Goal: Task Accomplishment & Management: Use online tool/utility

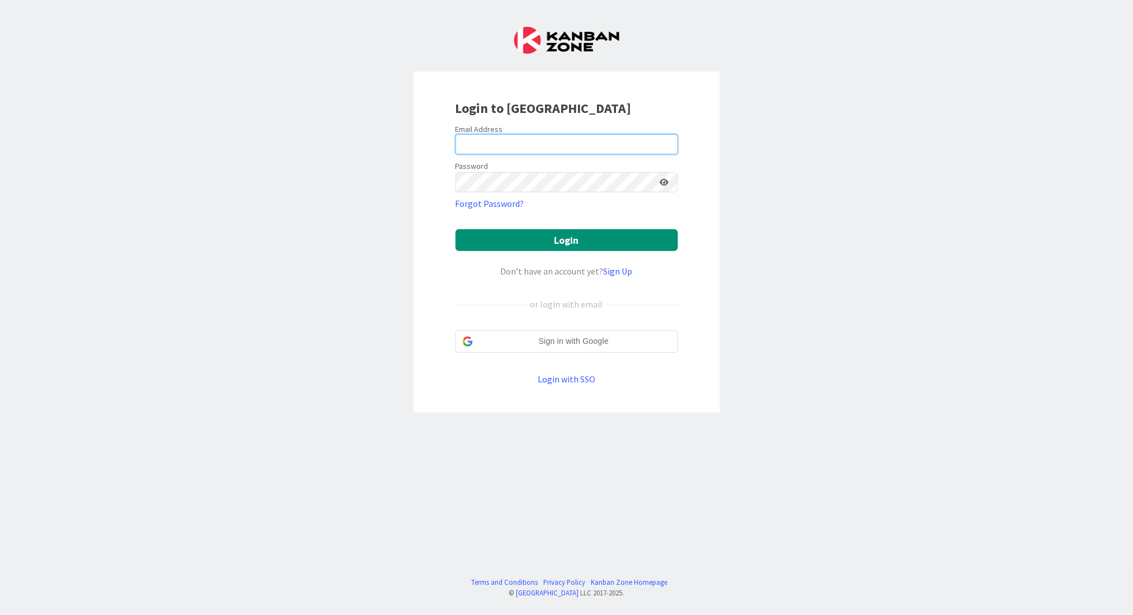
type input "[PERSON_NAME][EMAIL_ADDRESS][DOMAIN_NAME]"
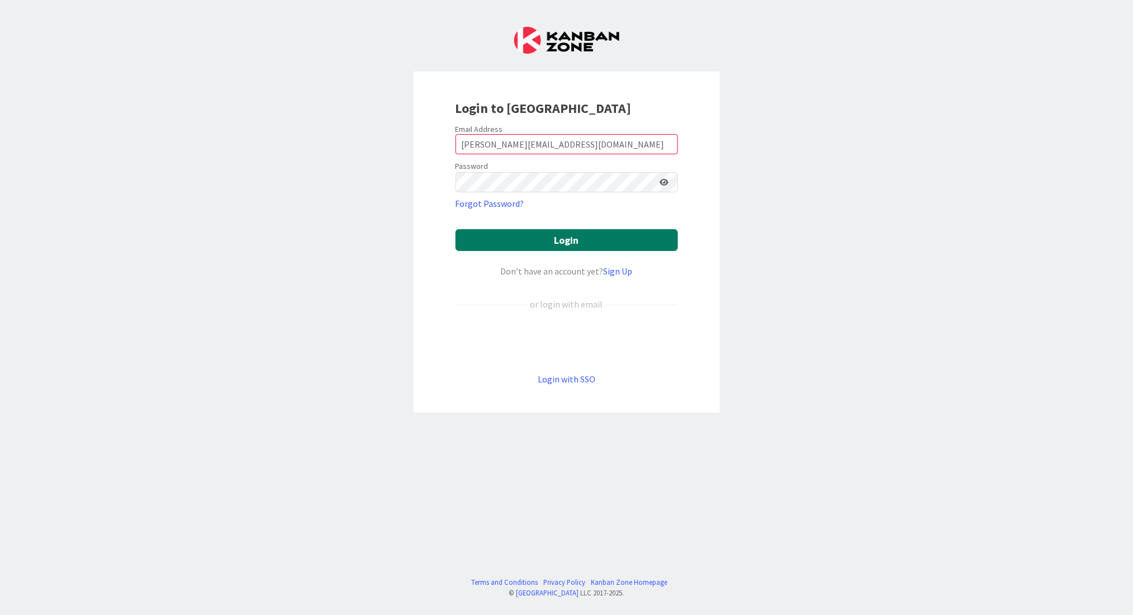
click at [637, 241] on button "Login" at bounding box center [567, 240] width 222 height 22
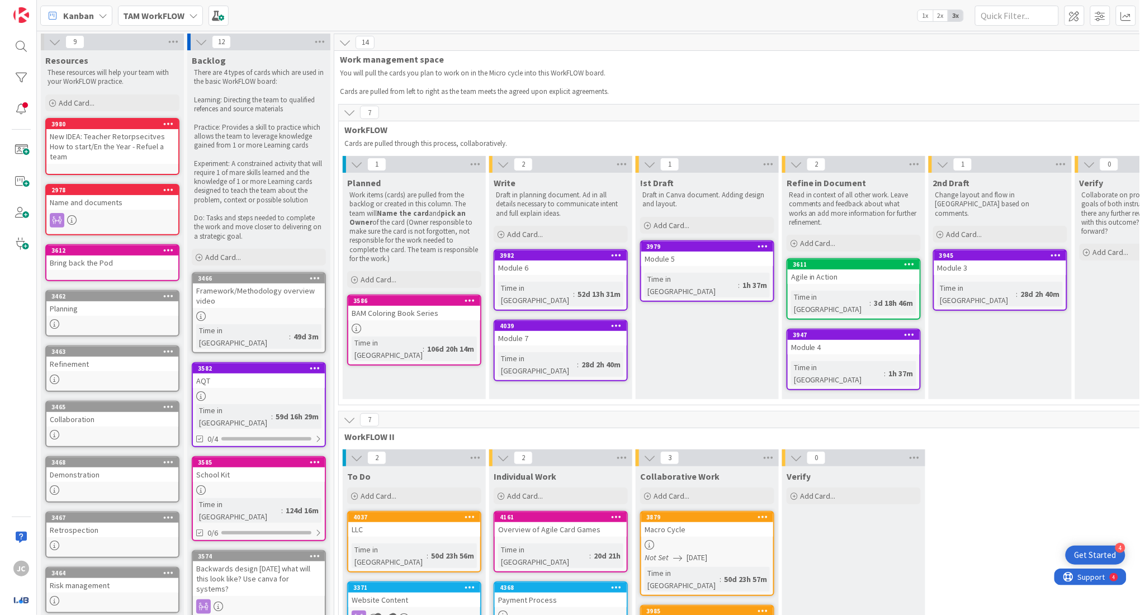
scroll to position [13, 0]
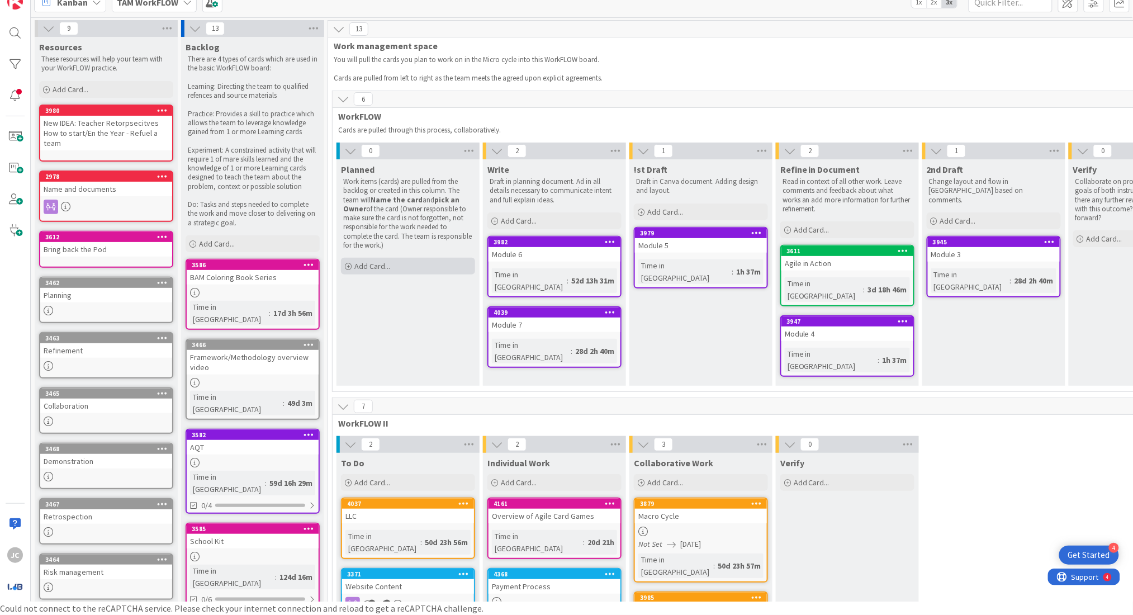
click at [383, 262] on span "Add Card..." at bounding box center [372, 266] width 36 height 10
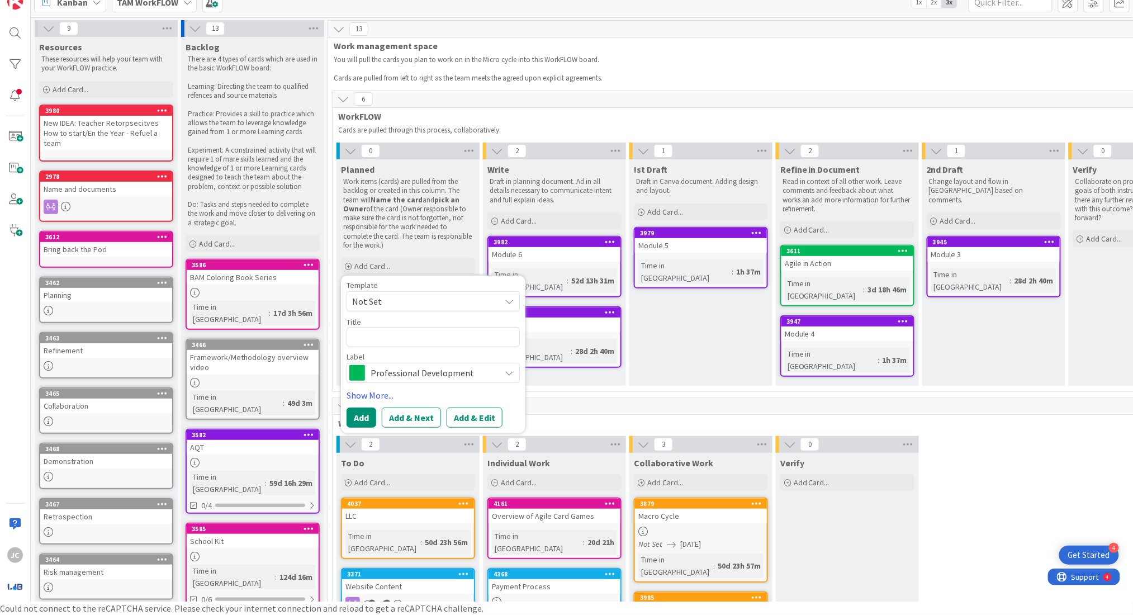
click at [414, 374] on span "Professional Development" at bounding box center [433, 373] width 124 height 16
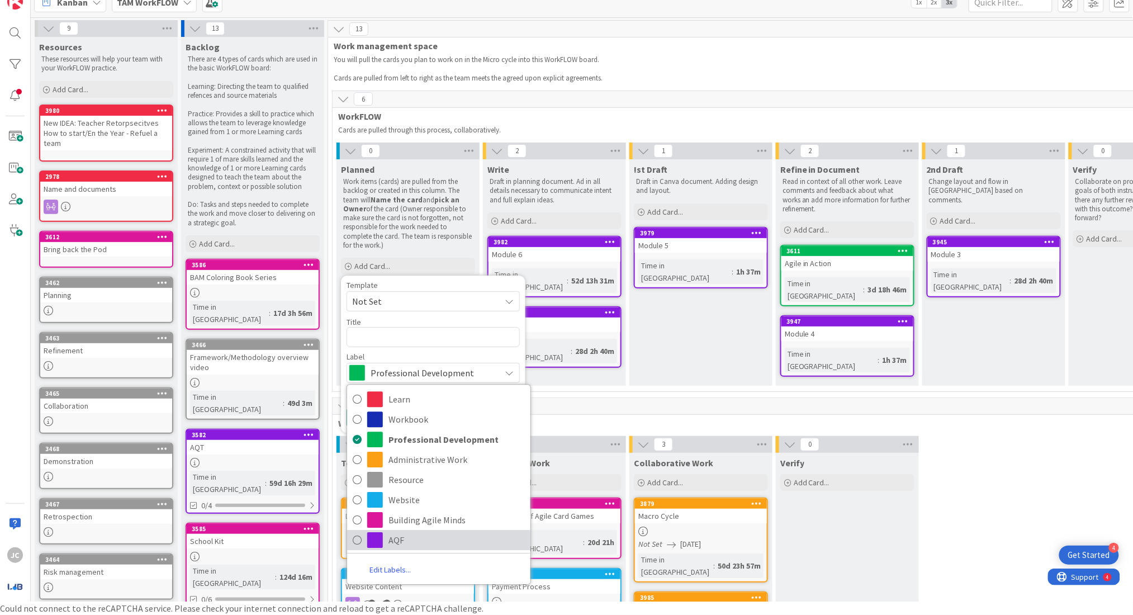
click at [433, 530] on link "AQF" at bounding box center [438, 540] width 183 height 20
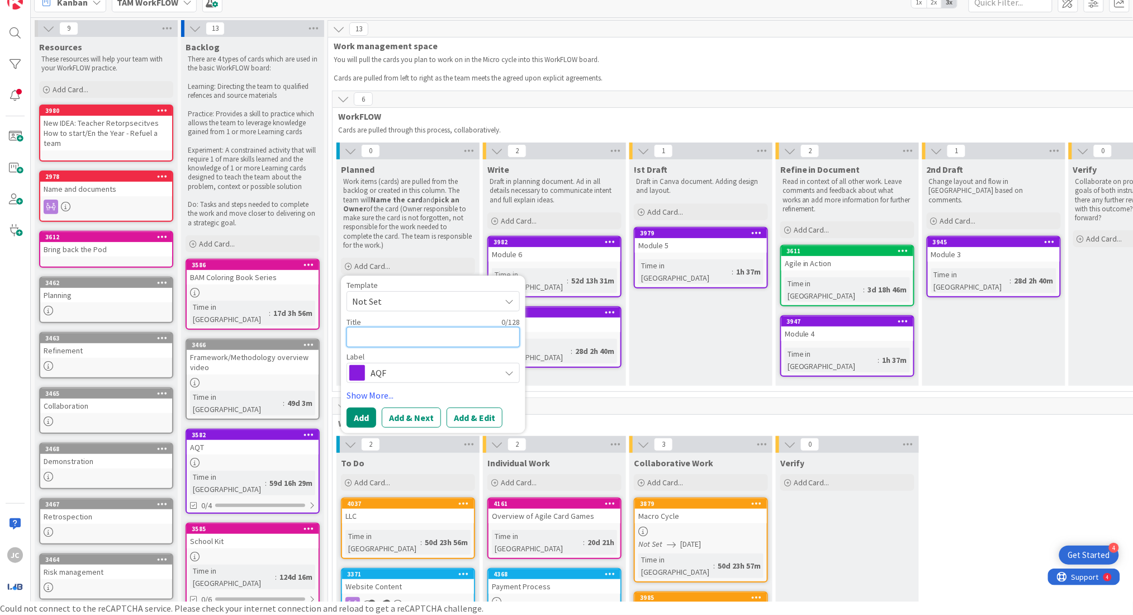
click at [400, 331] on textarea at bounding box center [433, 337] width 173 height 20
type textarea "x"
type textarea "C"
type textarea "x"
type textarea "Ch"
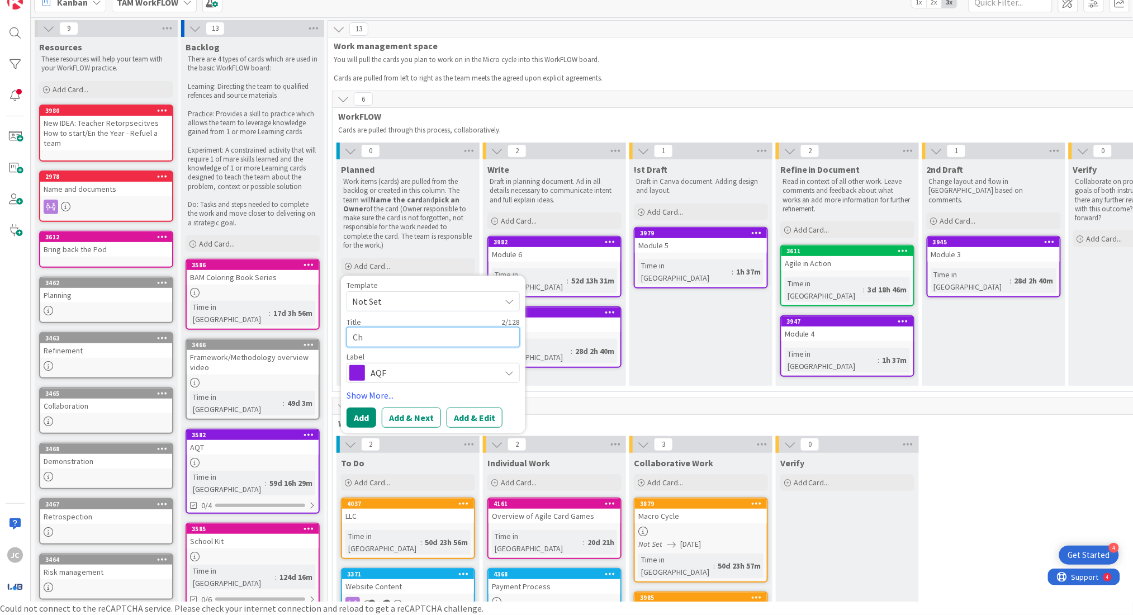
type textarea "x"
type textarea "Cht"
type textarea "x"
type textarea "Ch"
type textarea "x"
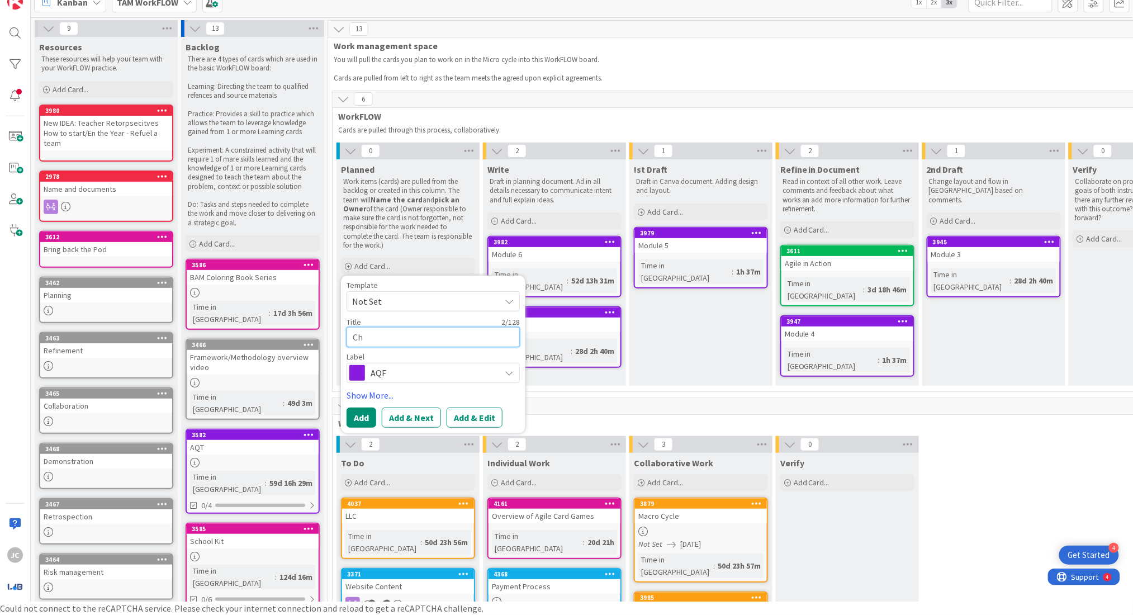
type textarea "Cha"
type textarea "x"
type textarea "Chat"
type textarea "x"
type textarea "Chatp"
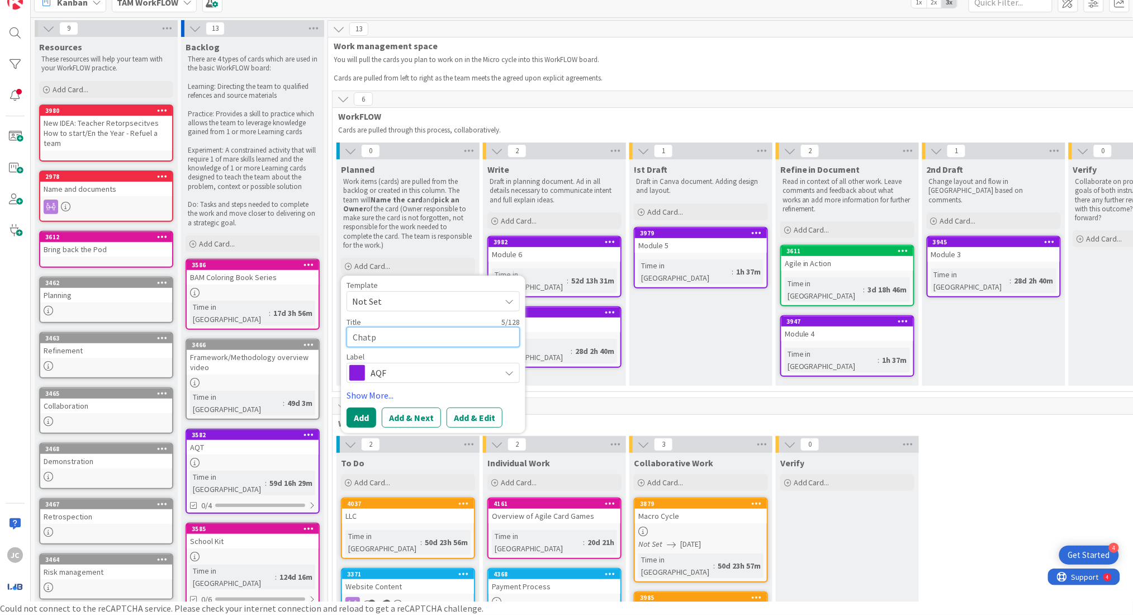
type textarea "x"
type textarea "Chatpe"
type textarea "x"
type textarea "Chatper"
type textarea "x"
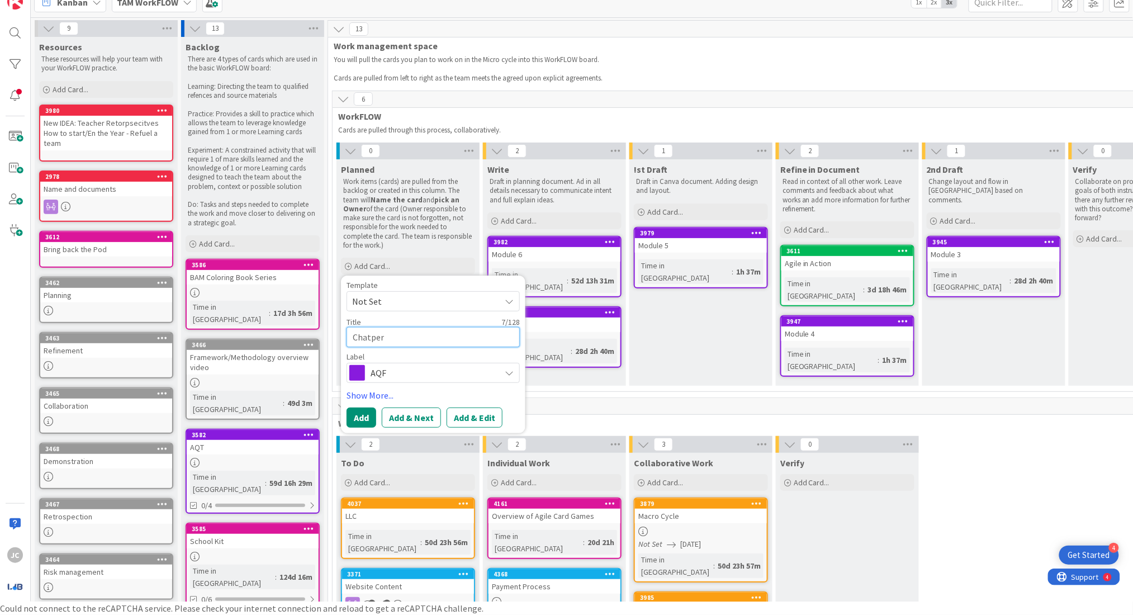
type textarea "Chatpe"
type textarea "x"
type textarea "Chatp"
type textarea "x"
type textarea "Chat"
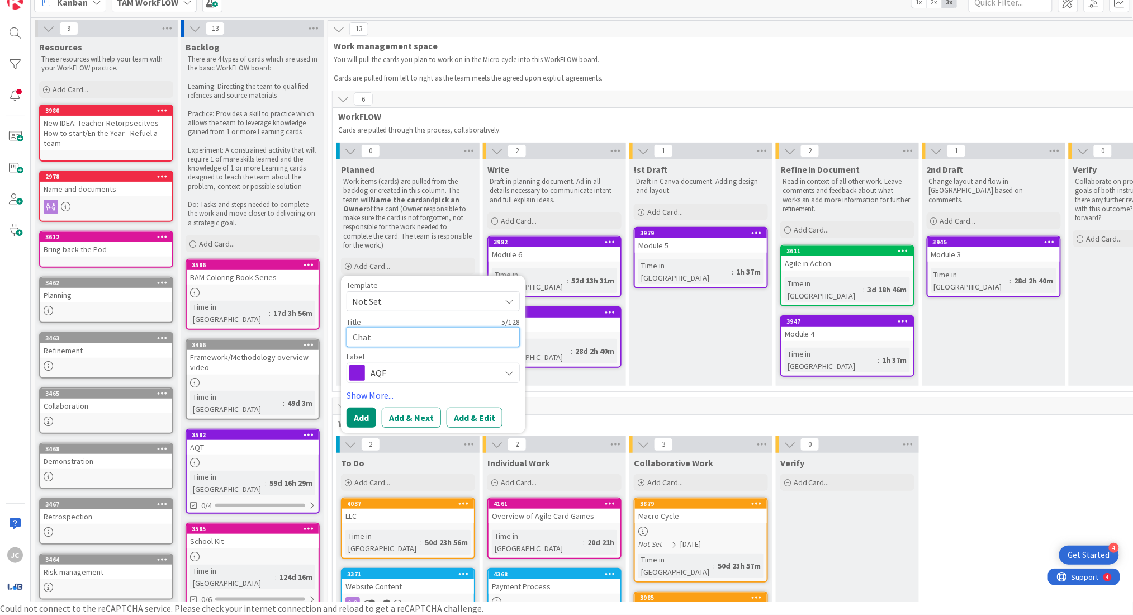
type textarea "x"
type textarea "Cha"
type textarea "x"
type textarea "Chap"
type textarea "x"
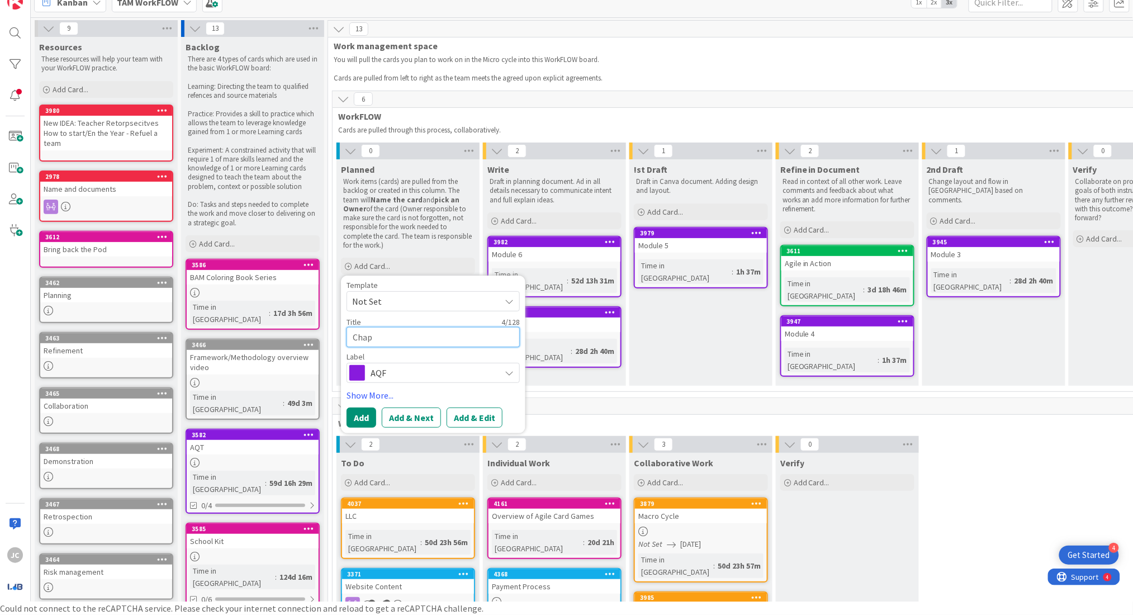
type textarea "Chapt"
type textarea "x"
type textarea "Chapte"
type textarea "x"
type textarea "Chapter"
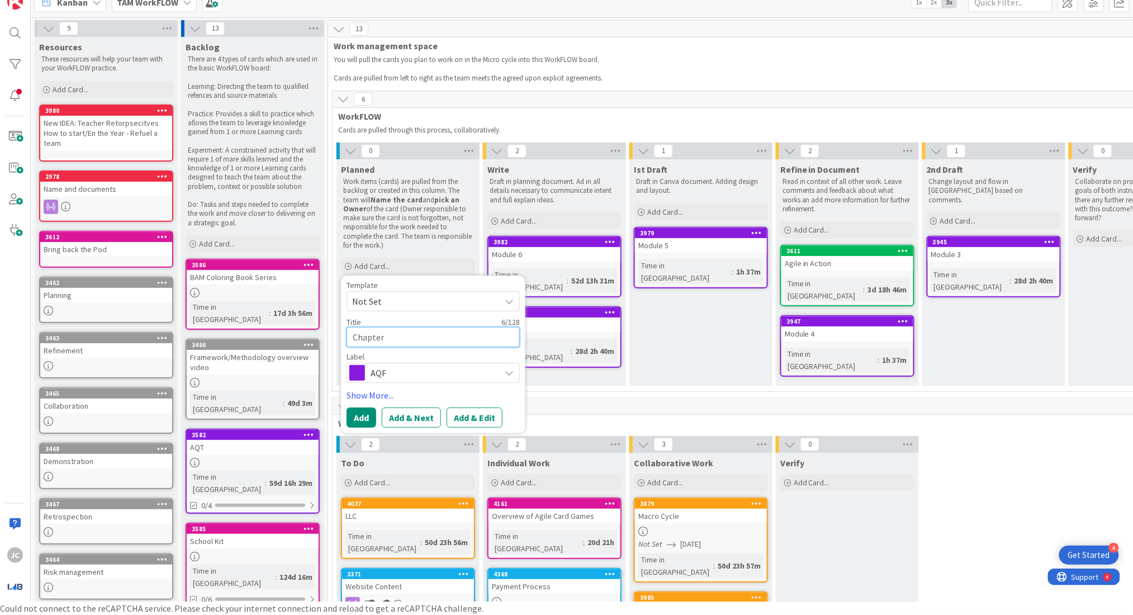
type textarea "x"
type textarea "Chapter"
type textarea "x"
type textarea "Chapter R"
type textarea "x"
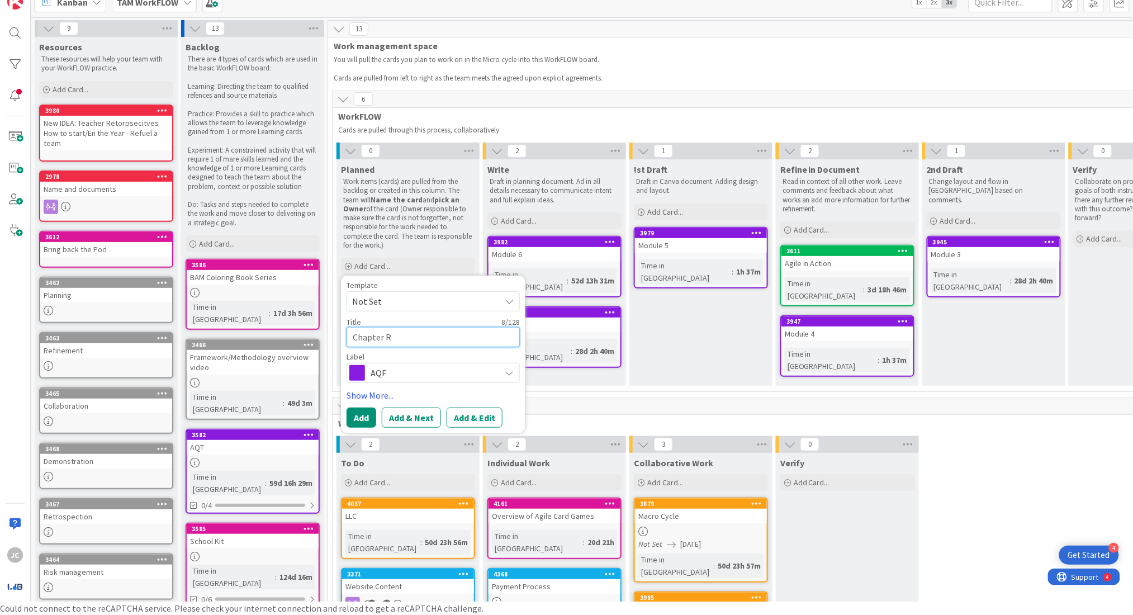
type textarea "Chapter Re"
type textarea "x"
type textarea "Chapter Rev"
type textarea "x"
type textarea "Chapter Revi"
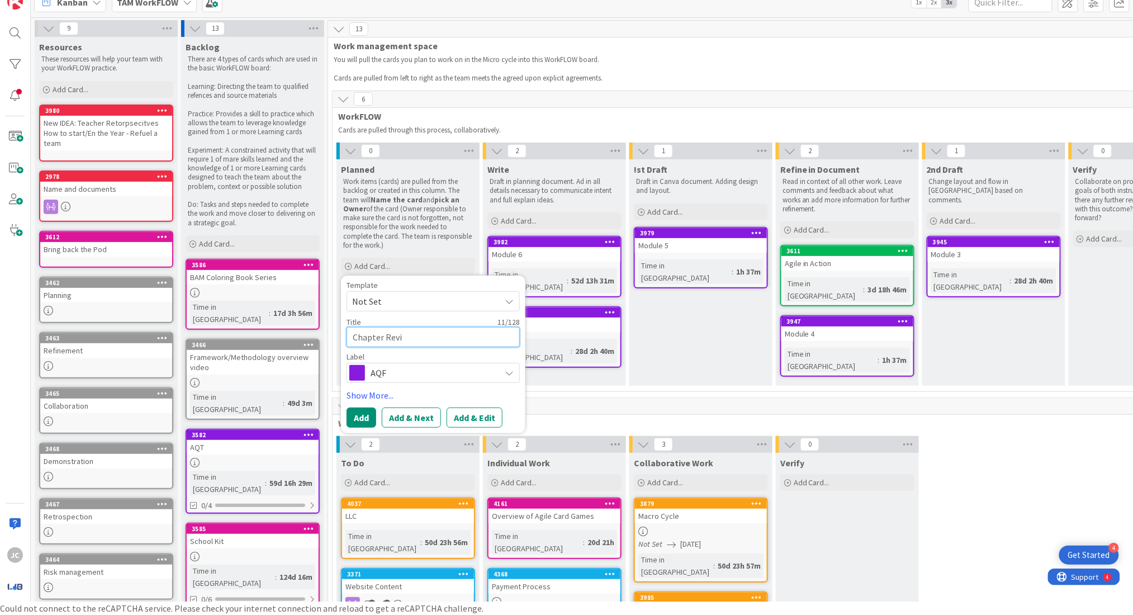
type textarea "x"
type textarea "Chapter Revie"
type textarea "x"
type textarea "Chapter Review"
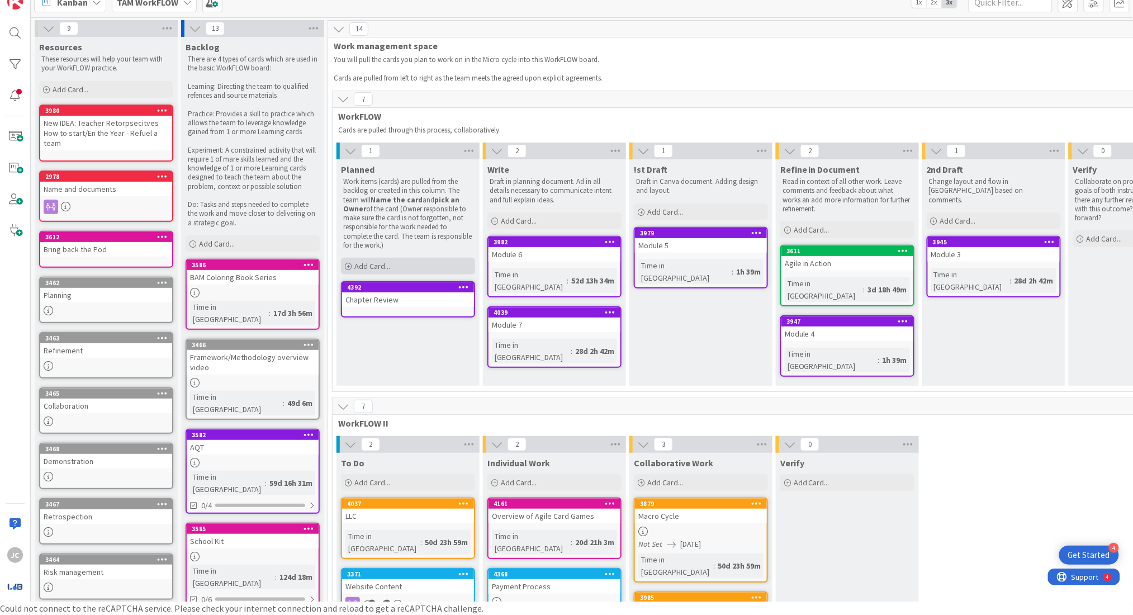
click at [381, 269] on span "Add Card..." at bounding box center [372, 266] width 36 height 10
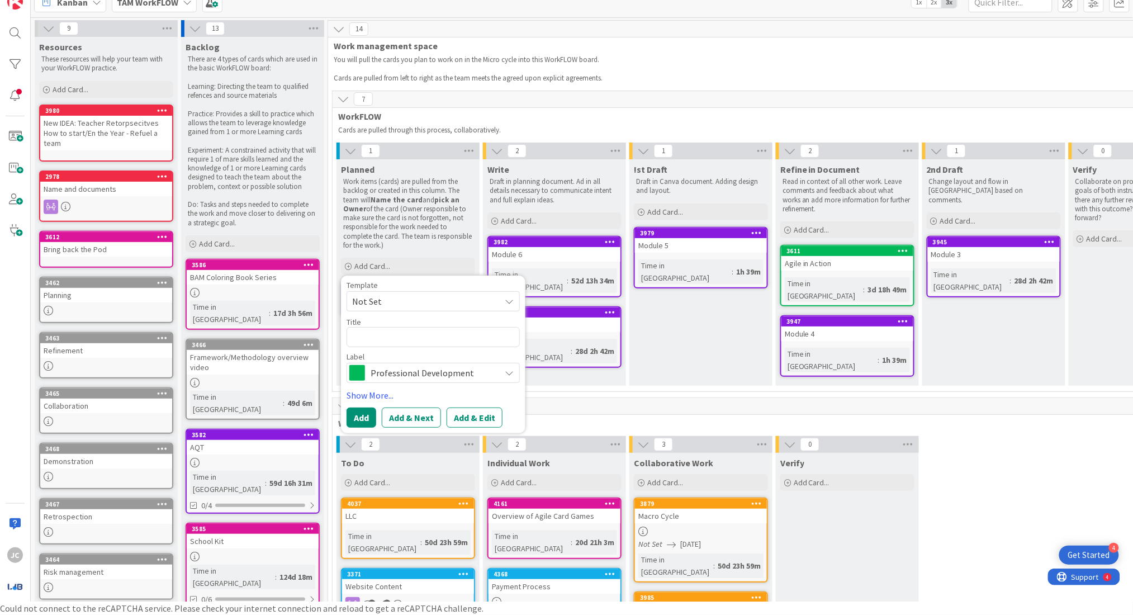
click at [405, 367] on span "Professional Development" at bounding box center [433, 373] width 124 height 16
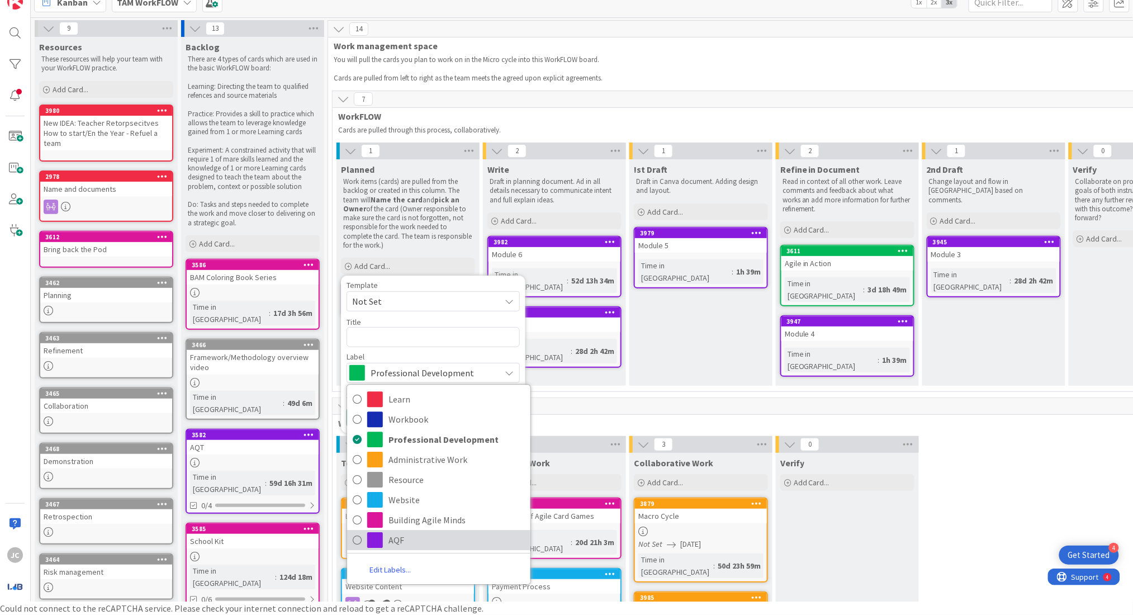
click at [429, 539] on span "AQF" at bounding box center [456, 540] width 136 height 17
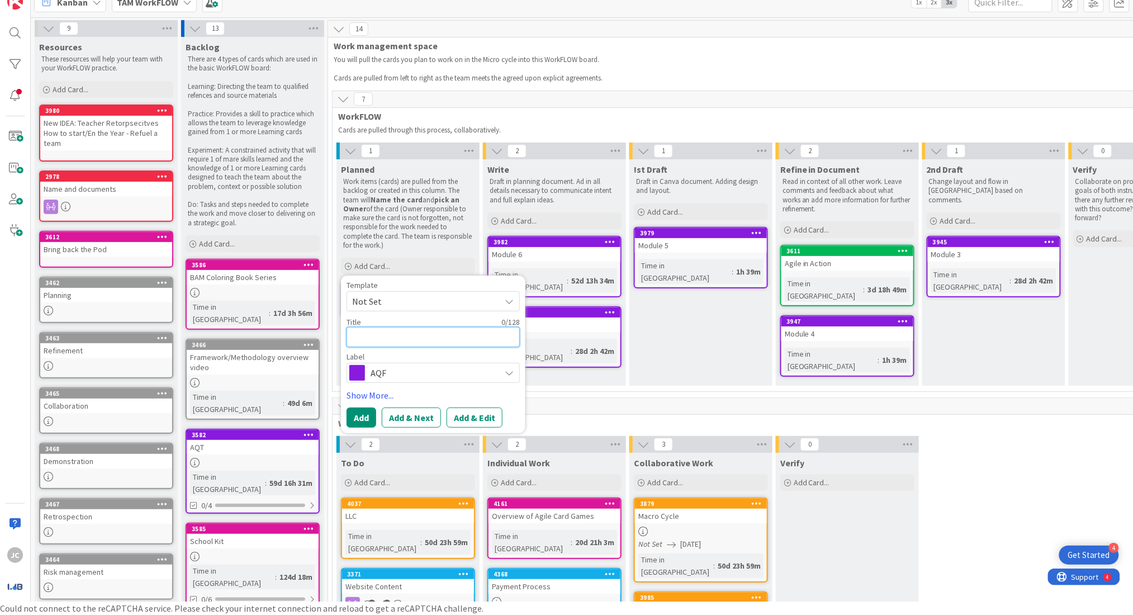
click at [387, 335] on textarea at bounding box center [433, 337] width 173 height 20
type textarea "x"
type textarea "A"
type textarea "x"
type textarea "Ar"
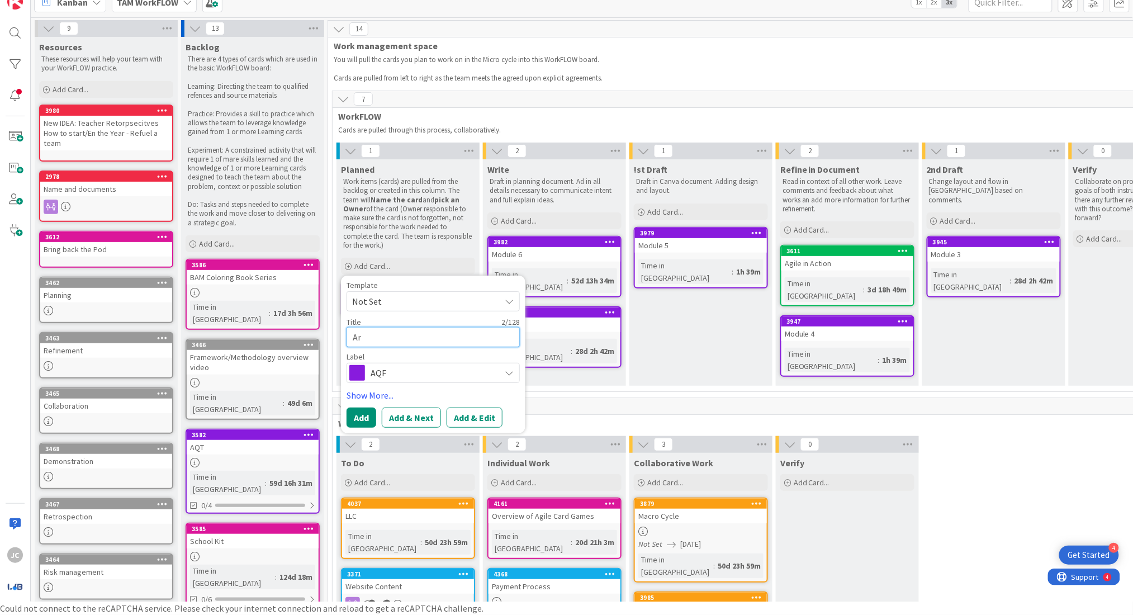
type textarea "x"
type textarea "Art"
type textarea "x"
type textarea "Art"
type textarea "x"
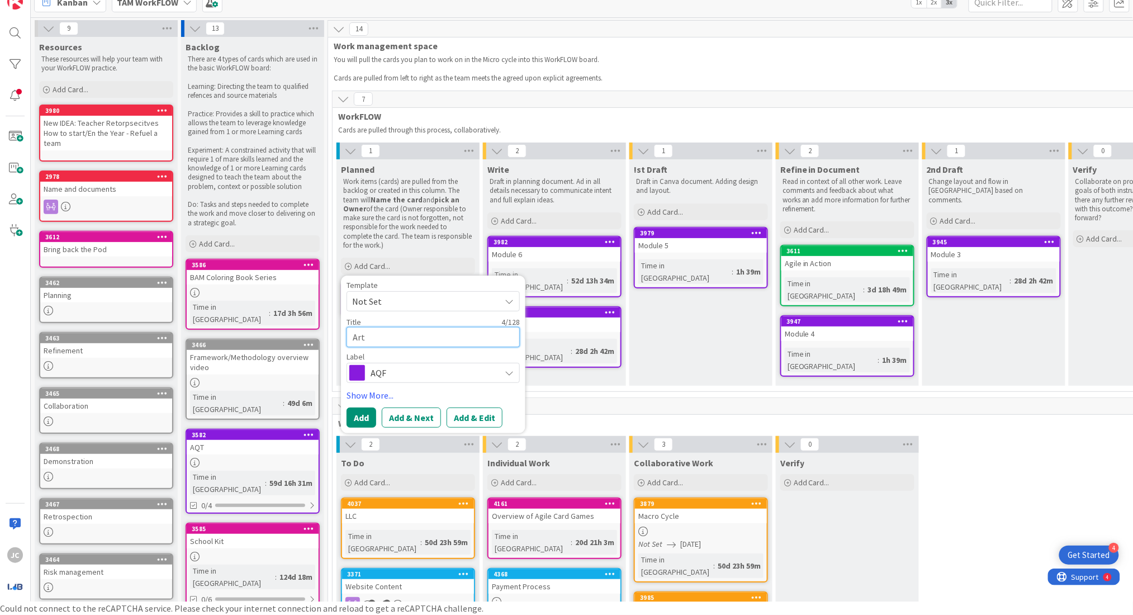
type textarea "Art R"
type textarea "x"
type textarea "Art Re"
type textarea "x"
type textarea "Art Rev"
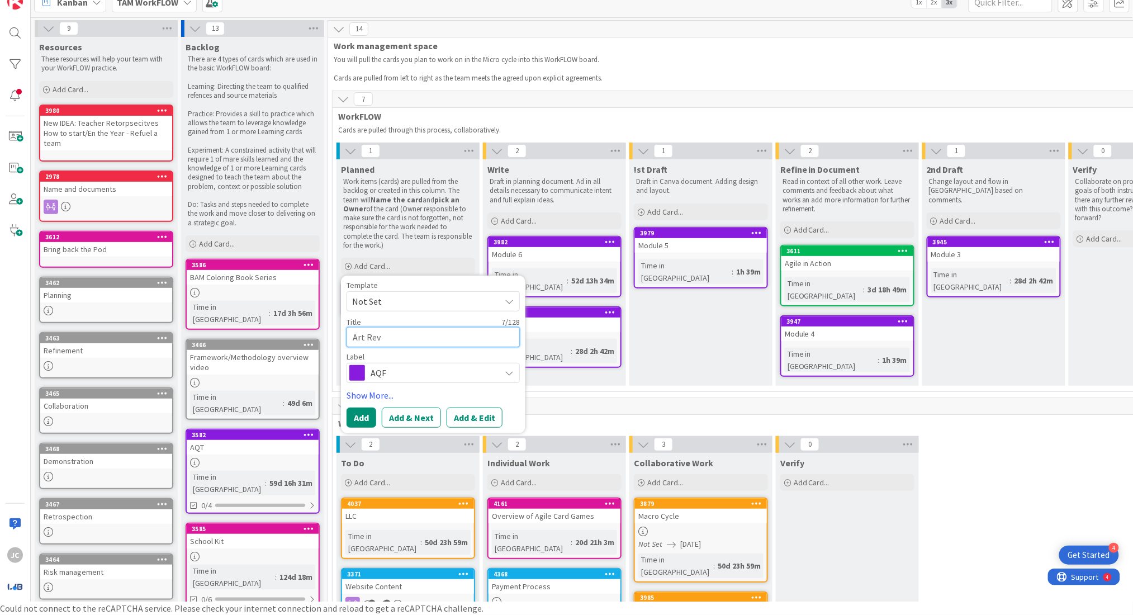
type textarea "x"
type textarea "Art Revi"
type textarea "x"
type textarea "Art Revie"
type textarea "x"
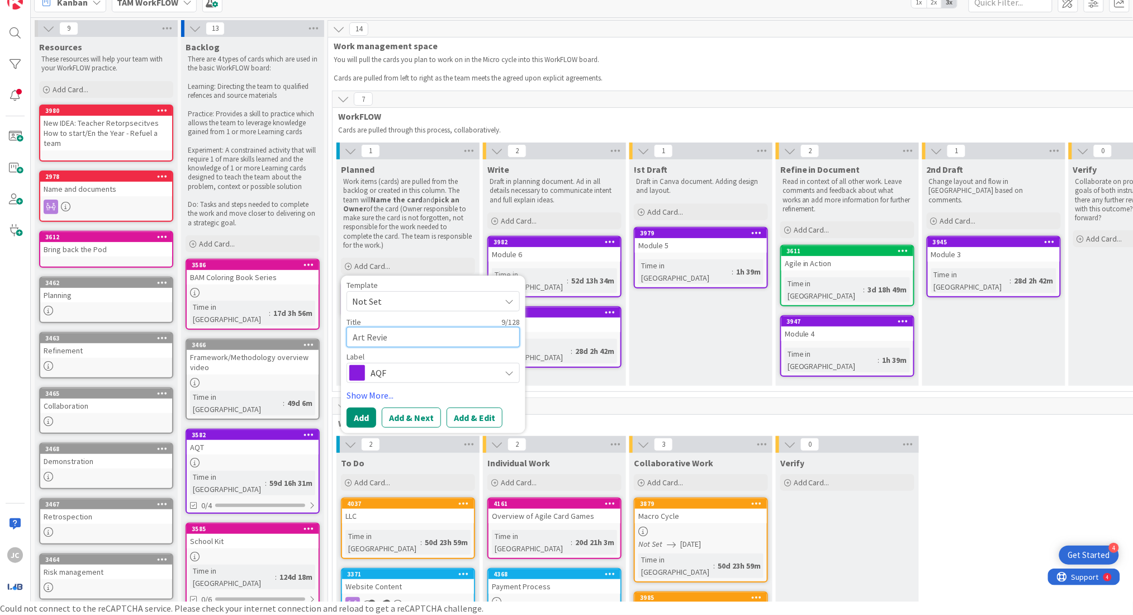
type textarea "Art Review"
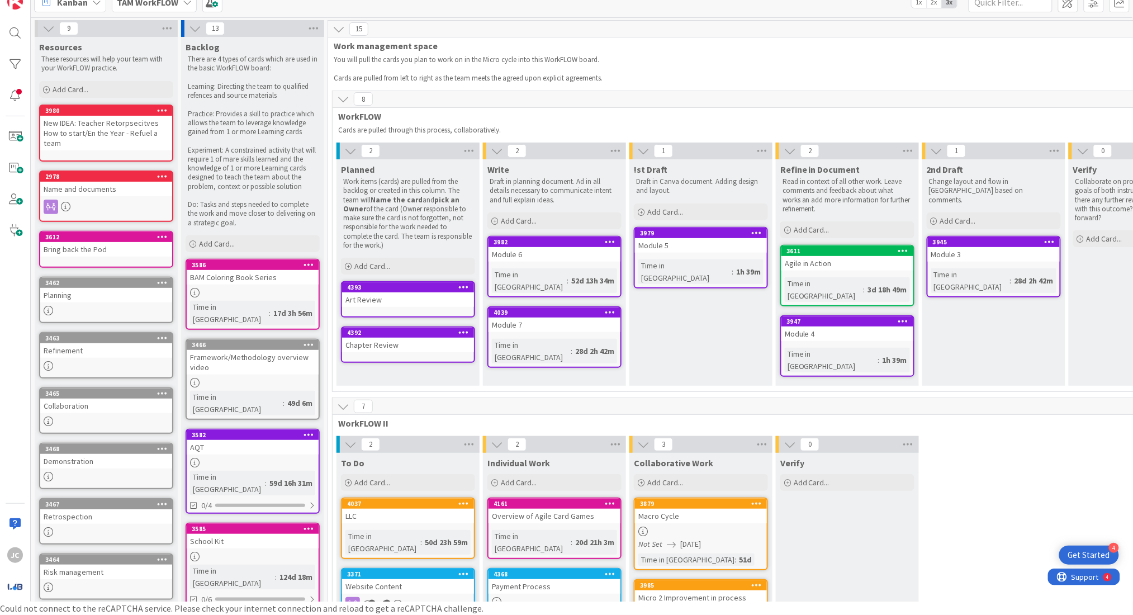
click at [409, 340] on div "Chapter Review" at bounding box center [408, 345] width 132 height 15
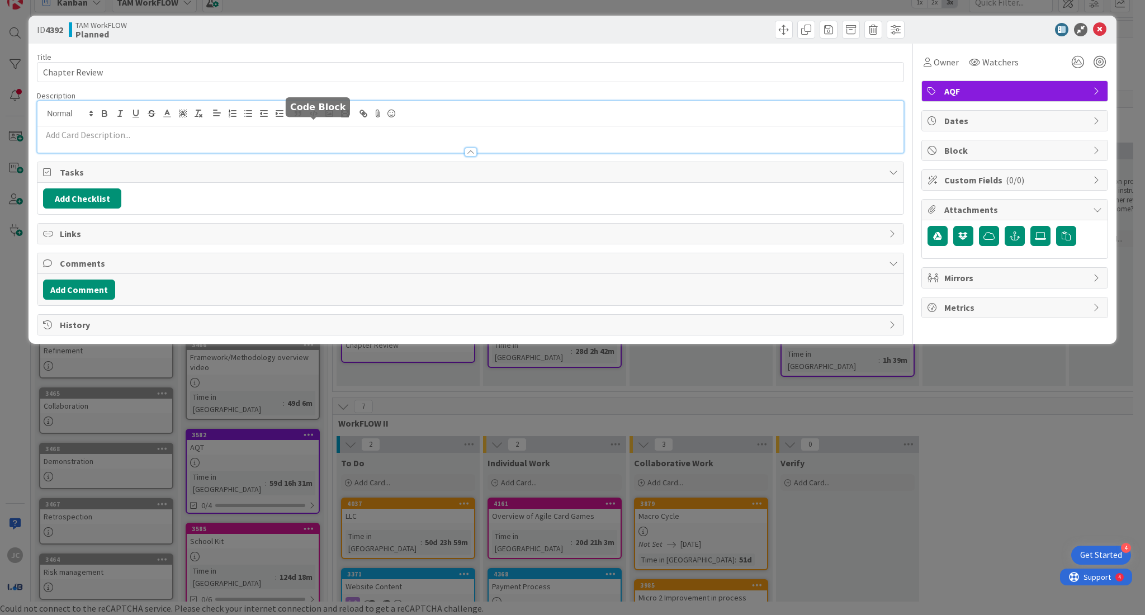
click at [317, 116] on body "4 Get Started [PERSON_NAME] [PERSON_NAME] WorkFLOW 1x 2x 3x 9 Resources These r…" at bounding box center [572, 294] width 1145 height 615
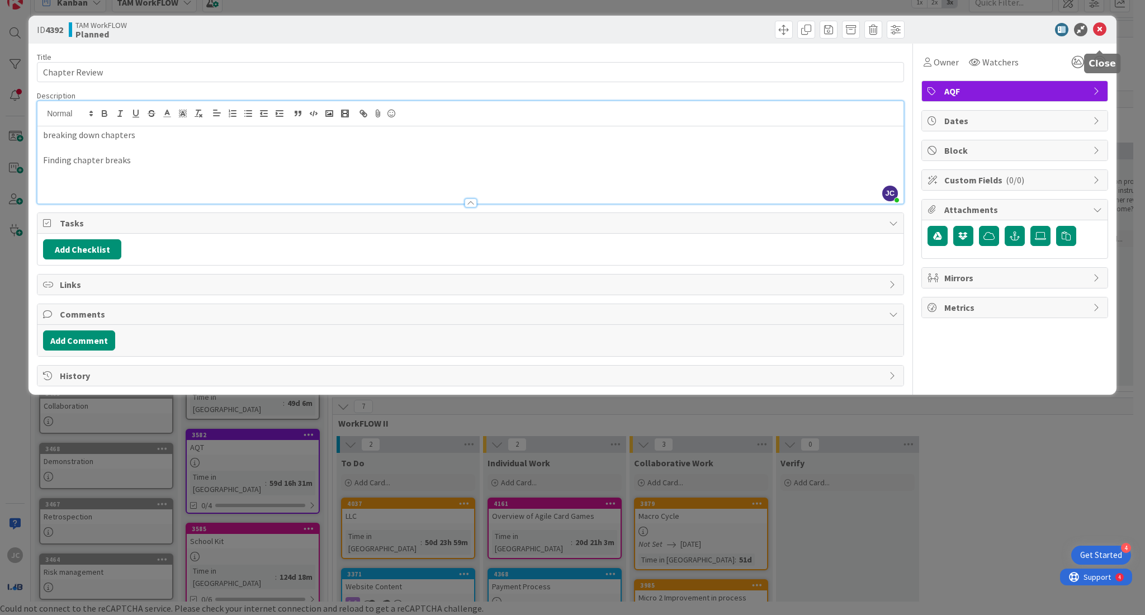
click at [1099, 31] on icon at bounding box center [1099, 29] width 13 height 13
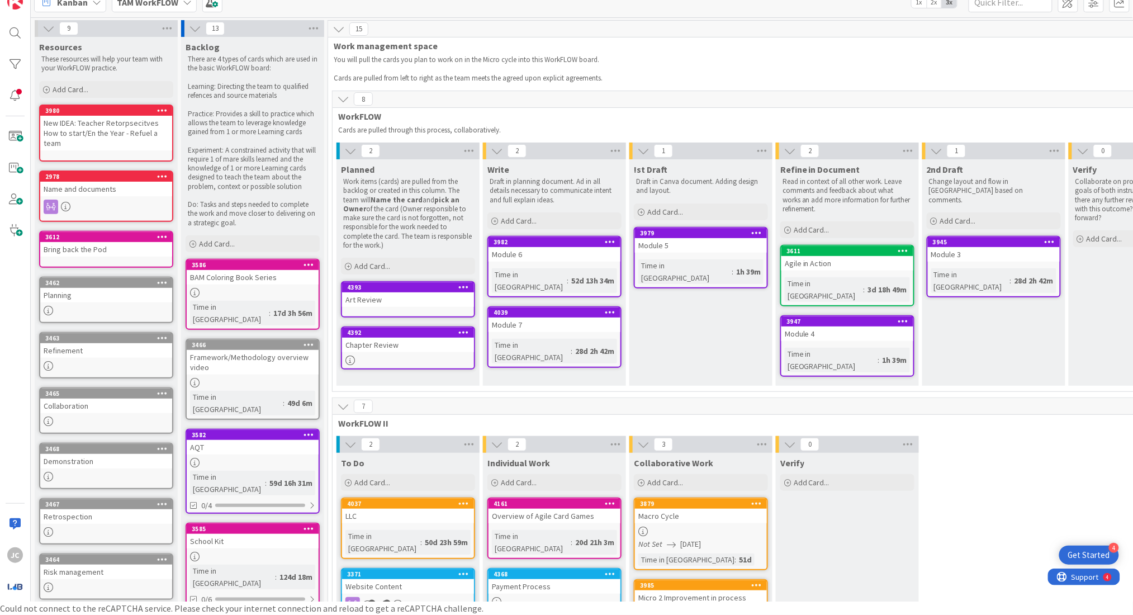
click at [417, 309] on link "4393 Art Review" at bounding box center [408, 299] width 134 height 36
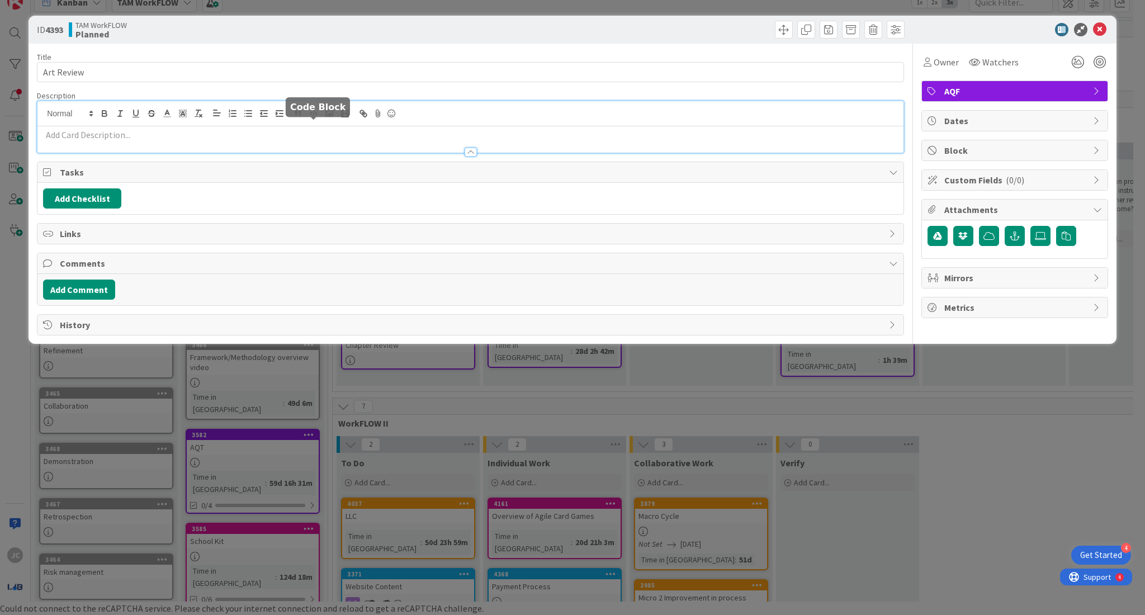
click at [311, 108] on body "4 Get Started [PERSON_NAME] [PERSON_NAME] WorkFLOW 1x 2x 3x 9 Resources These r…" at bounding box center [572, 294] width 1145 height 615
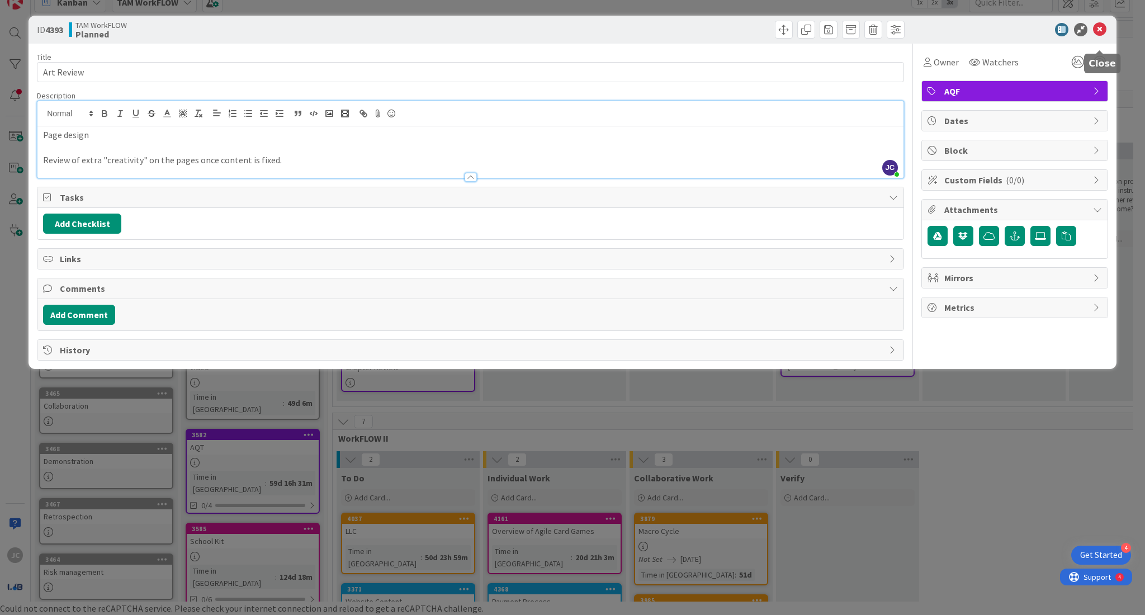
click at [1103, 30] on icon at bounding box center [1099, 29] width 13 height 13
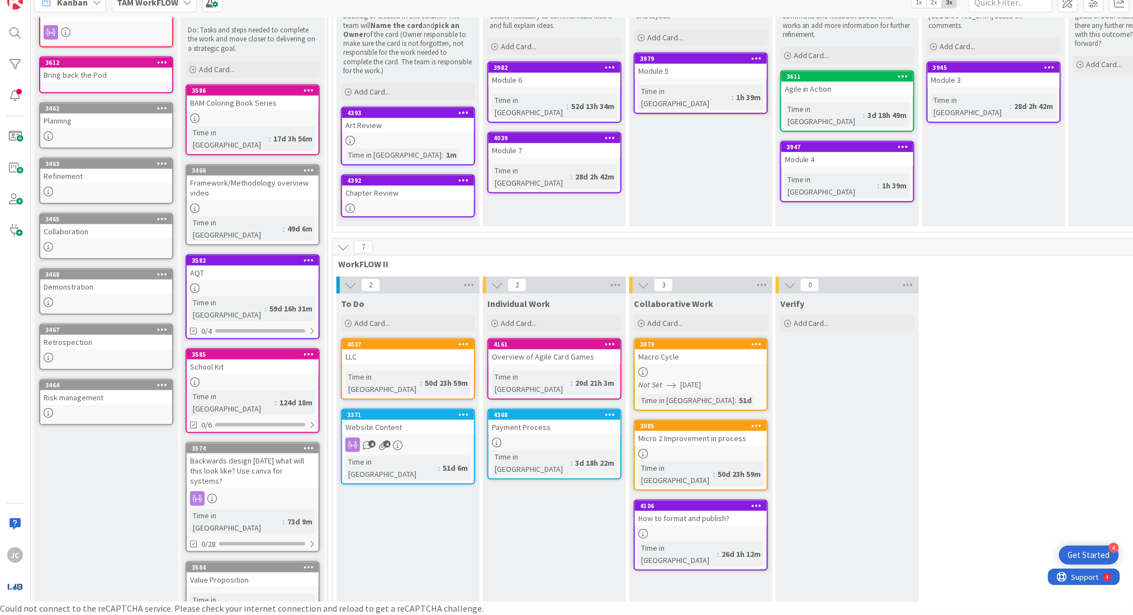
scroll to position [185, 0]
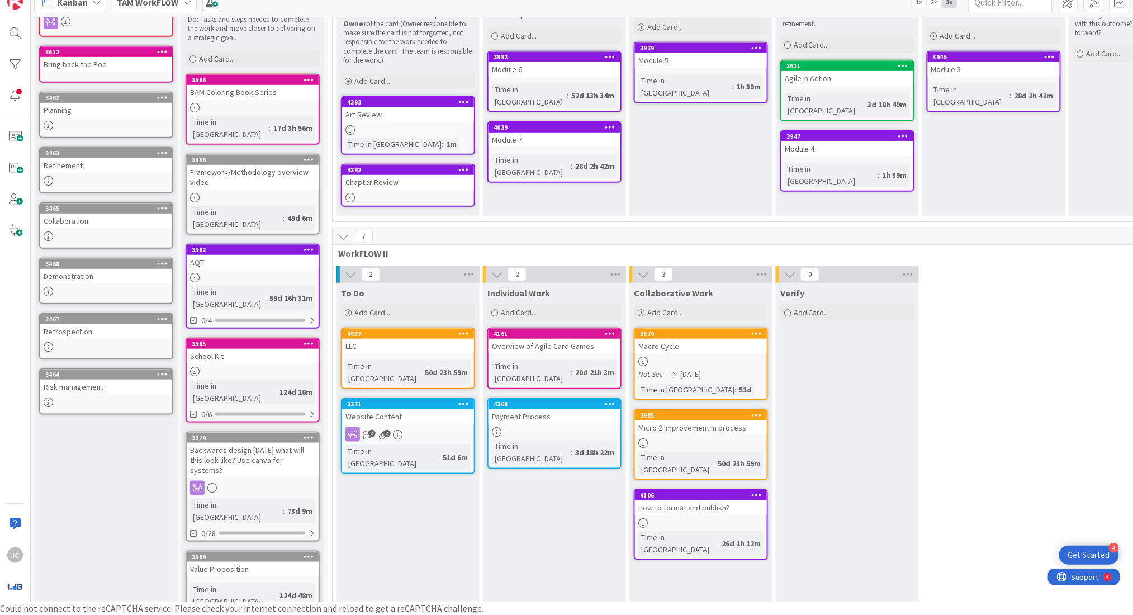
click at [1042, 304] on div "2 To Do Add Card... 4037 LLC Time in [GEOGRAPHIC_DATA] : 50d 23h 59m 3371 Websi…" at bounding box center [774, 604] width 879 height 676
